Goal: Task Accomplishment & Management: Use online tool/utility

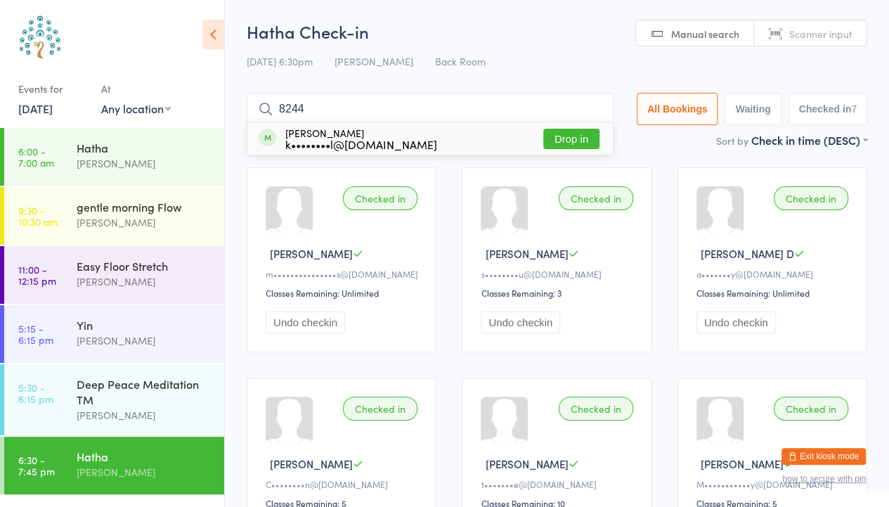
click at [588, 143] on button "Drop in" at bounding box center [571, 139] width 56 height 20
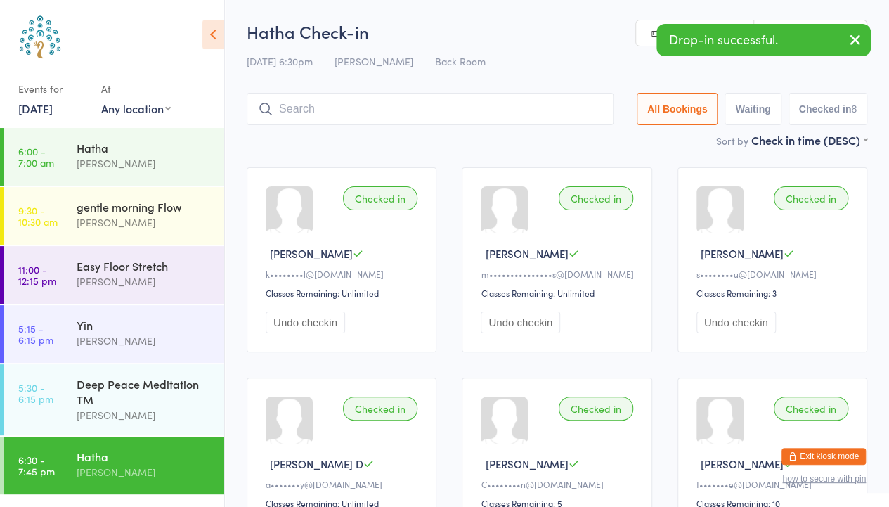
click at [858, 37] on icon "button" at bounding box center [855, 40] width 17 height 18
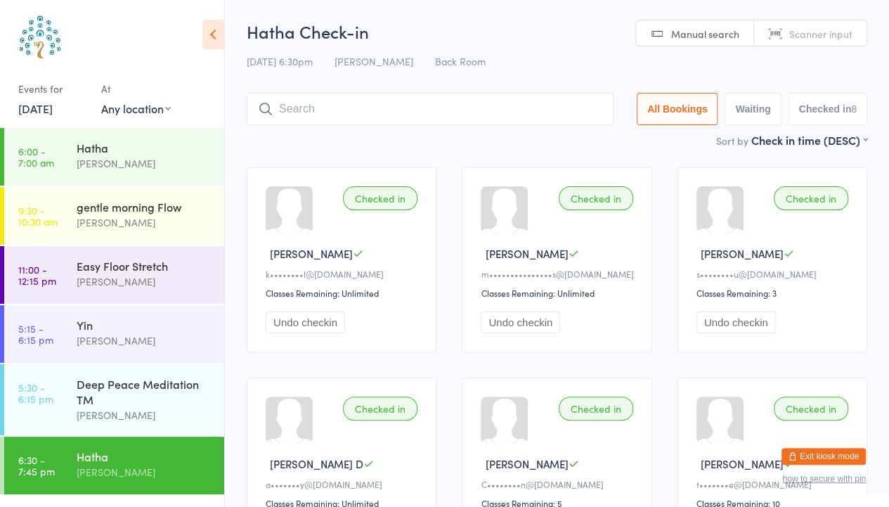
click at [739, 34] on span "Manual search" at bounding box center [705, 34] width 68 height 14
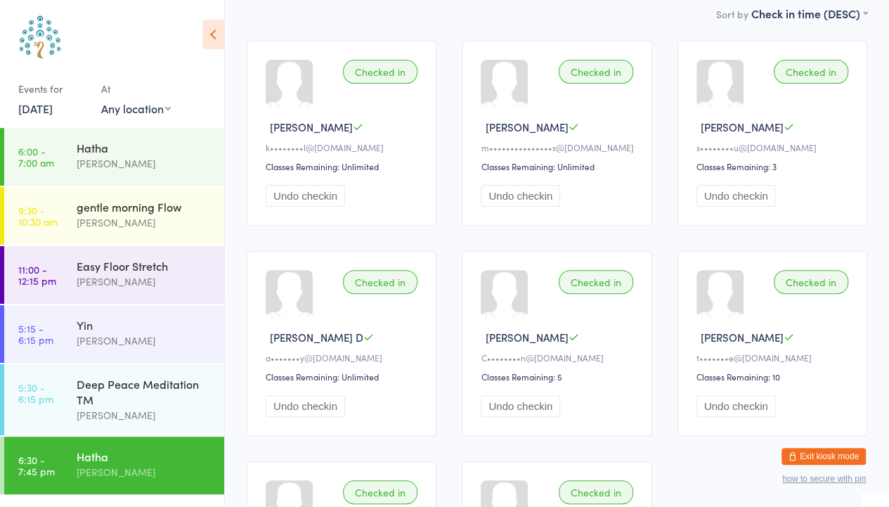
scroll to position [124, 0]
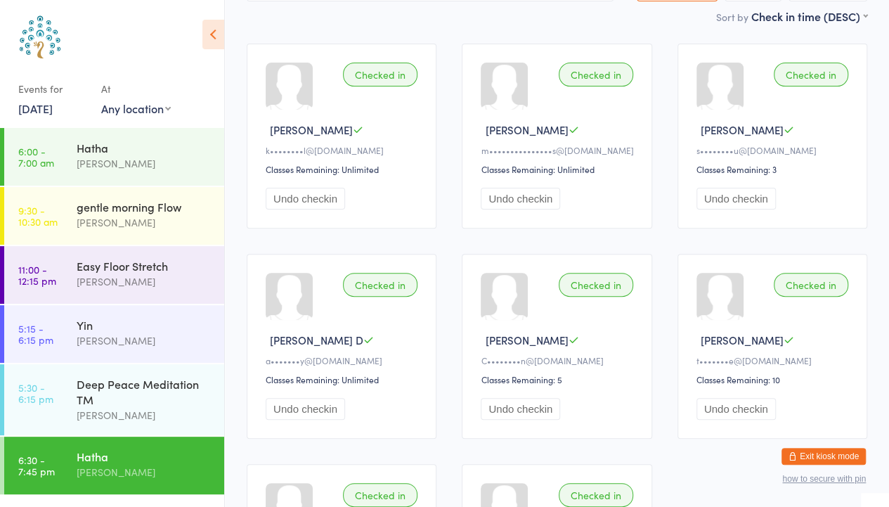
drag, startPoint x: 50, startPoint y: 99, endPoint x: 238, endPoint y: 60, distance: 191.7
click at [108, 85] on div "Events for [DATE] [DATE] [DATE] Sun Mon Tue Wed Thu Fri Sat 36 31 01 02 03 04 0…" at bounding box center [94, 97] width 152 height 41
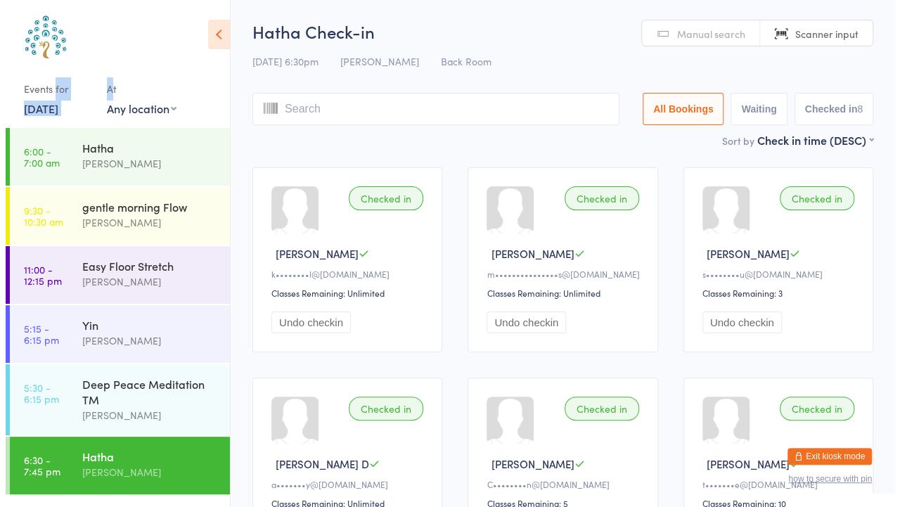
scroll to position [0, 0]
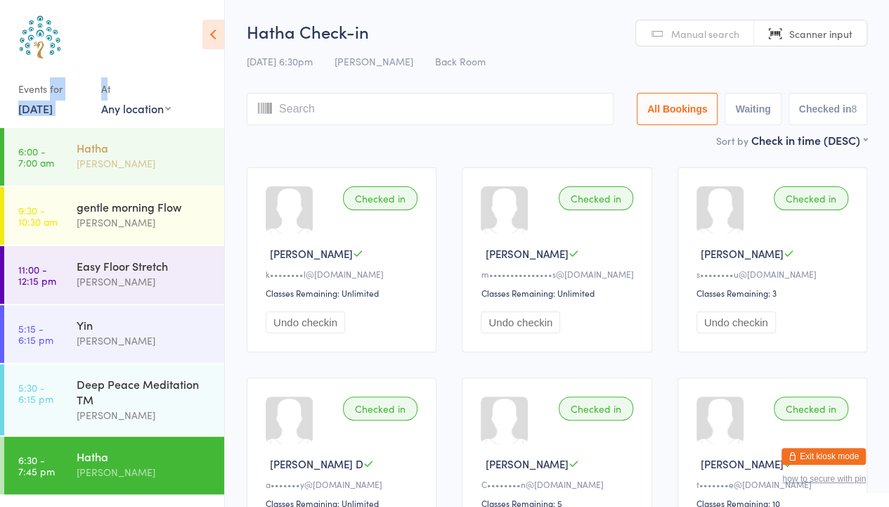
click at [97, 152] on div "Hatha" at bounding box center [145, 147] width 136 height 15
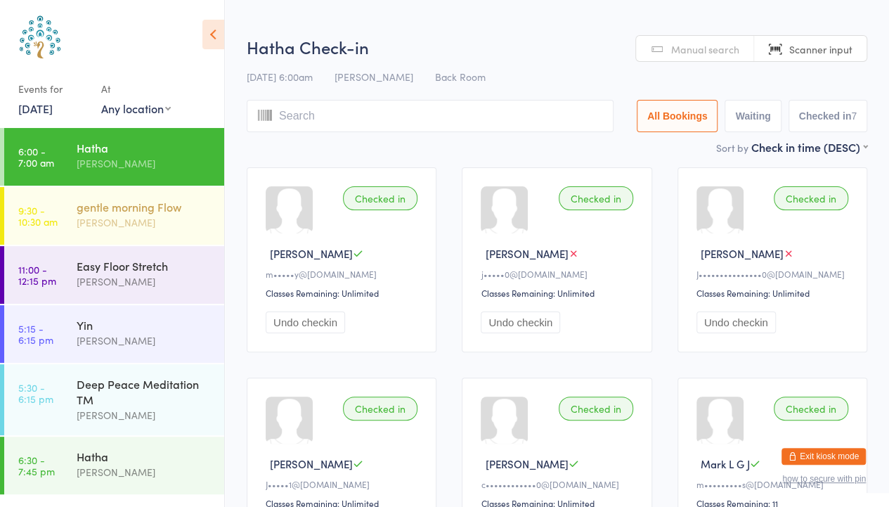
click at [98, 216] on div "[PERSON_NAME]" at bounding box center [145, 222] width 136 height 16
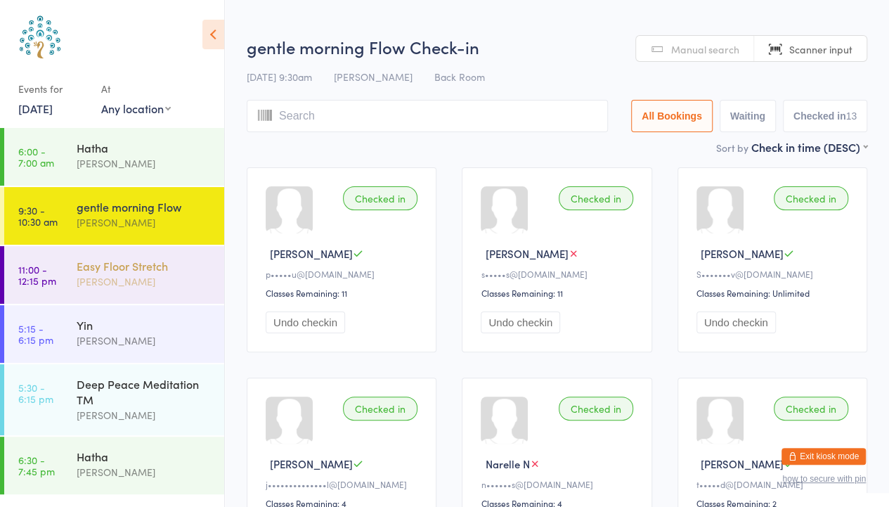
click at [108, 280] on div "[PERSON_NAME]" at bounding box center [145, 281] width 136 height 16
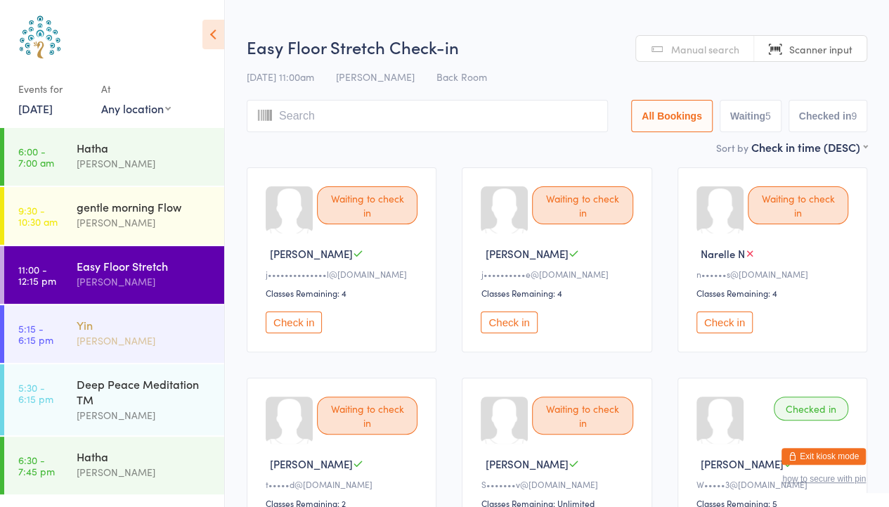
click at [129, 348] on div "[PERSON_NAME]" at bounding box center [145, 340] width 136 height 16
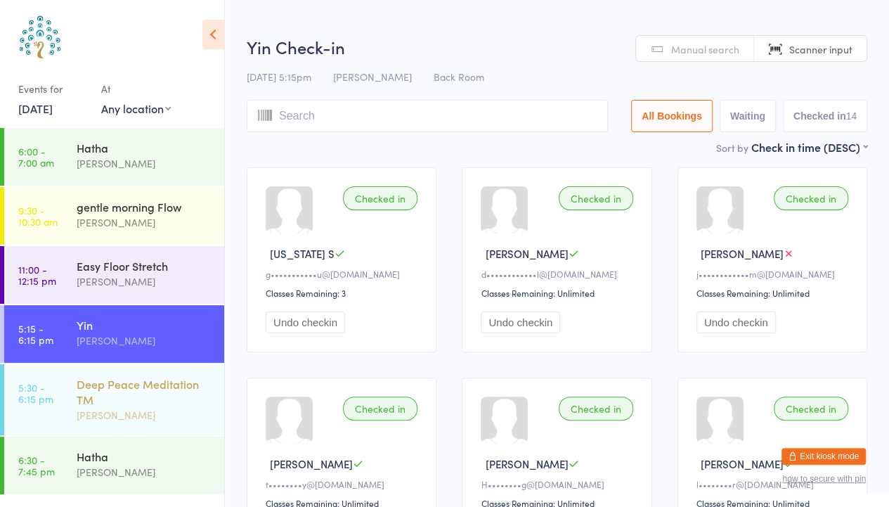
click at [123, 401] on div "Deep Peace Meditation TM" at bounding box center [145, 391] width 136 height 31
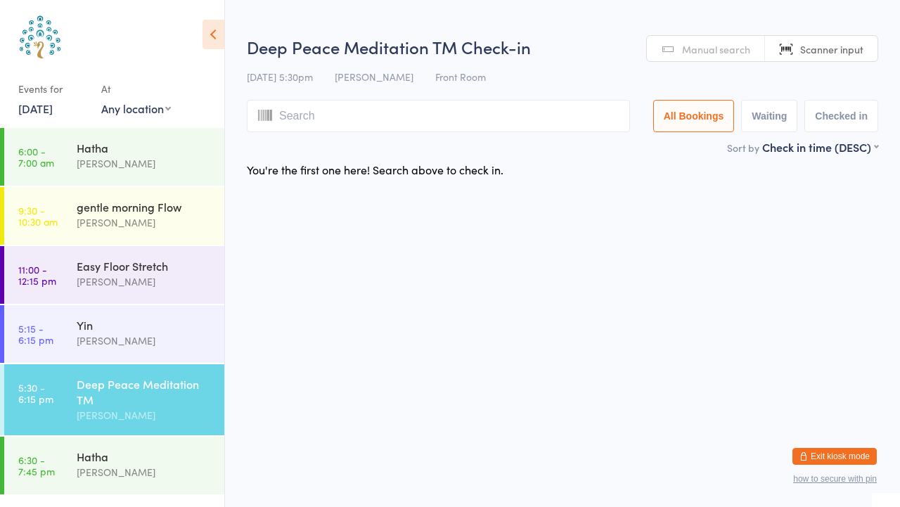
click at [53, 104] on link "[DATE]" at bounding box center [35, 107] width 34 height 15
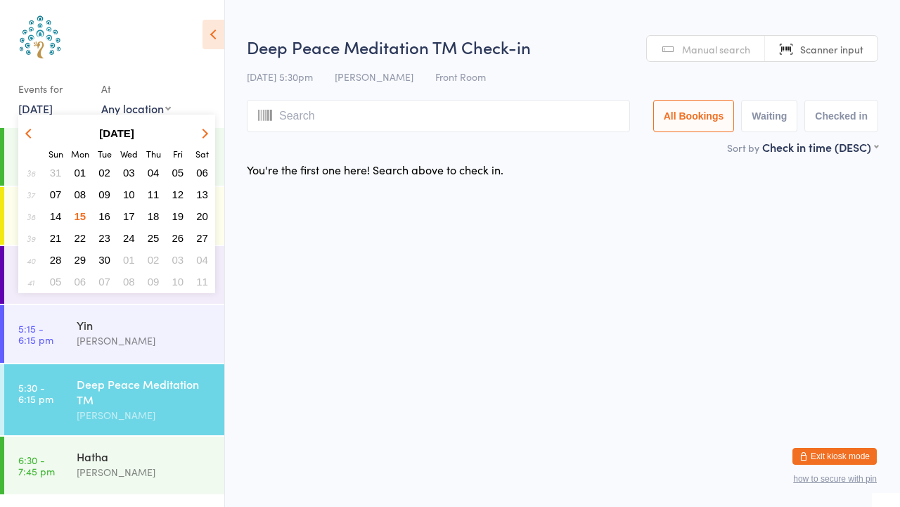
click at [107, 210] on span "16" at bounding box center [104, 216] width 12 height 12
